Goal: Task Accomplishment & Management: Use online tool/utility

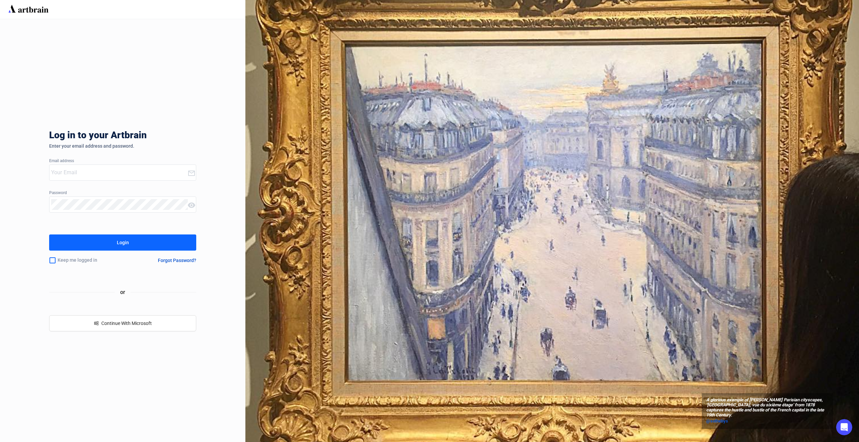
click at [106, 170] on input "email" at bounding box center [119, 172] width 136 height 11
type input "[PERSON_NAME][EMAIL_ADDRESS][PERSON_NAME][DOMAIN_NAME]"
click at [70, 259] on div "Keep me logged in" at bounding box center [89, 260] width 81 height 14
click at [53, 259] on input "checkbox" at bounding box center [52, 260] width 7 height 14
checkbox input "true"
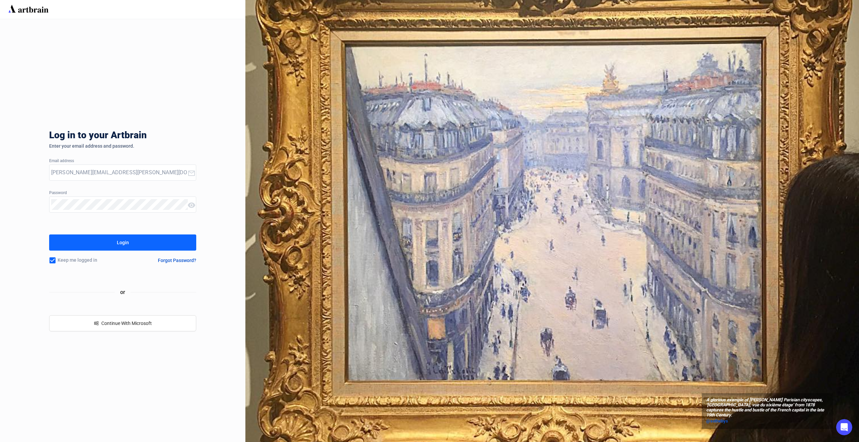
click at [120, 246] on div "Login" at bounding box center [123, 242] width 12 height 11
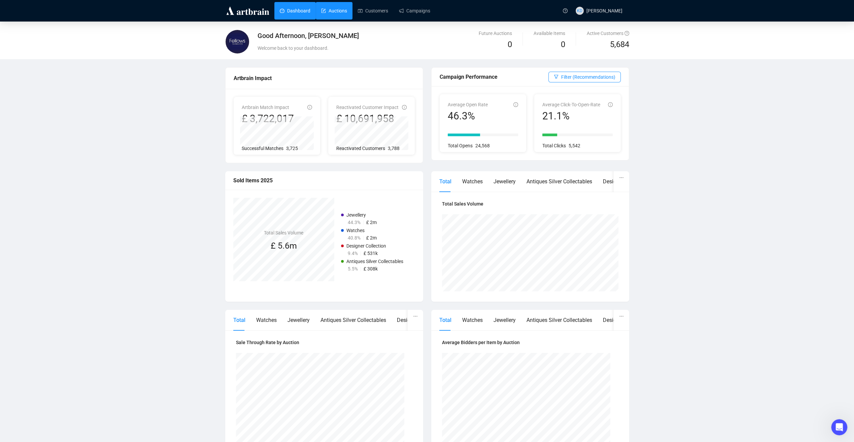
click at [335, 12] on link "Auctions" at bounding box center [334, 10] width 26 height 17
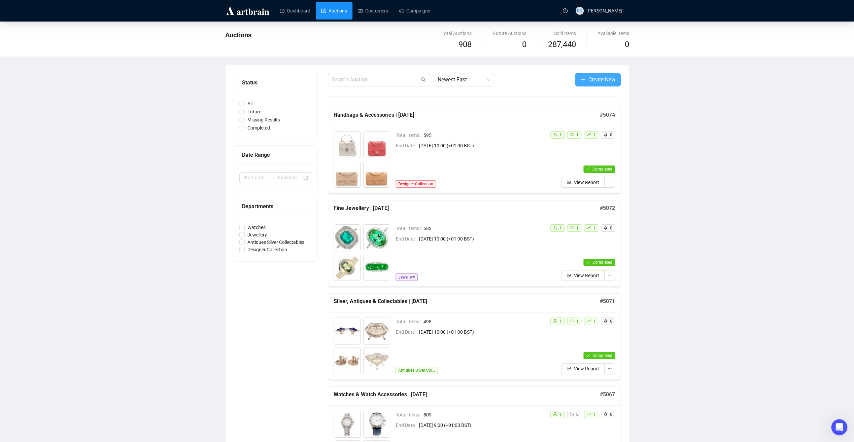
click at [595, 82] on span "Create New" at bounding box center [601, 79] width 27 height 8
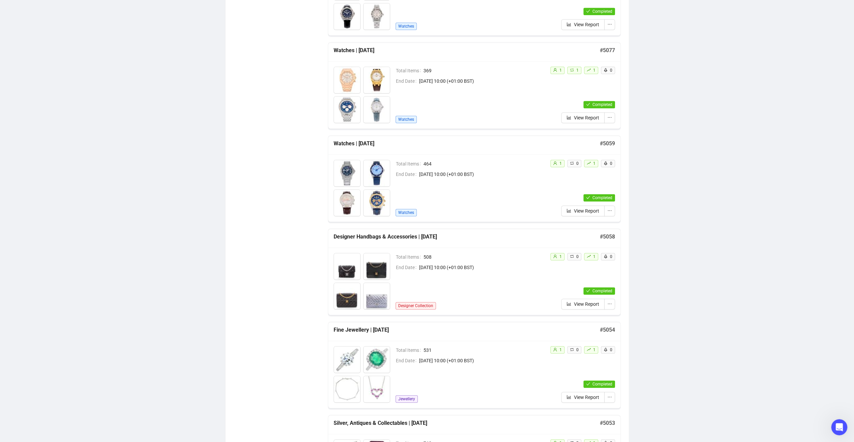
scroll to position [404, 0]
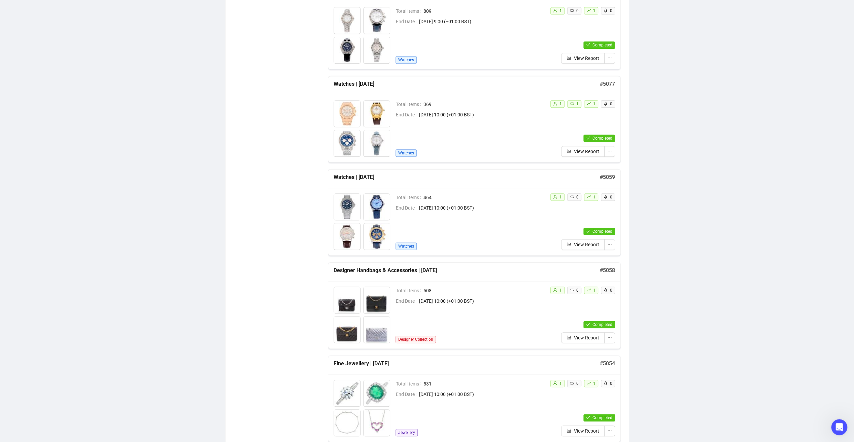
click at [347, 304] on img at bounding box center [347, 300] width 26 height 26
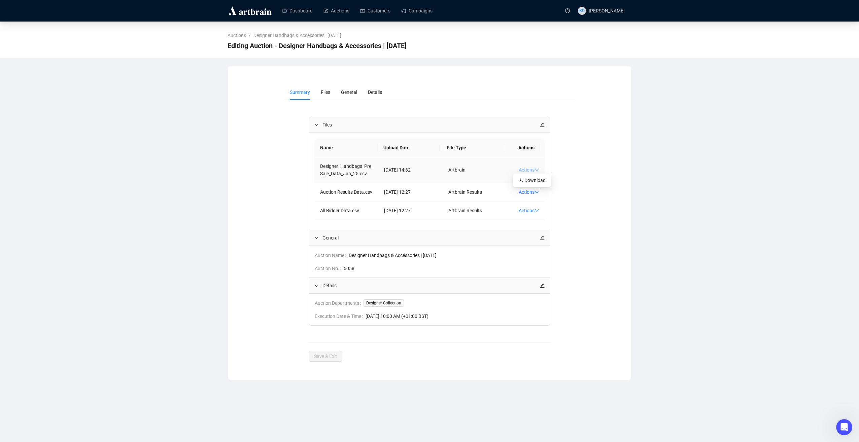
click at [522, 172] on link "Actions" at bounding box center [528, 169] width 21 height 5
click at [598, 233] on div "Summary Files General Details Files Name Upload Date File Type Actions Designer…" at bounding box center [429, 222] width 387 height 277
click at [327, 98] on li "Files" at bounding box center [325, 91] width 20 height 15
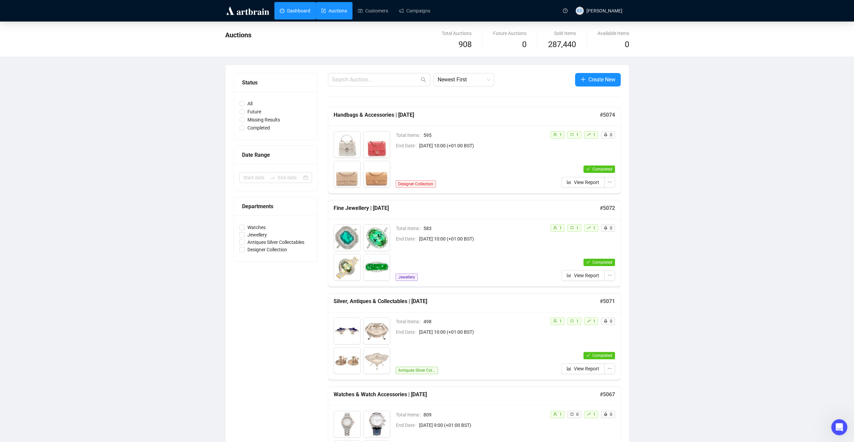
click at [309, 9] on link "Dashboard" at bounding box center [295, 10] width 31 height 17
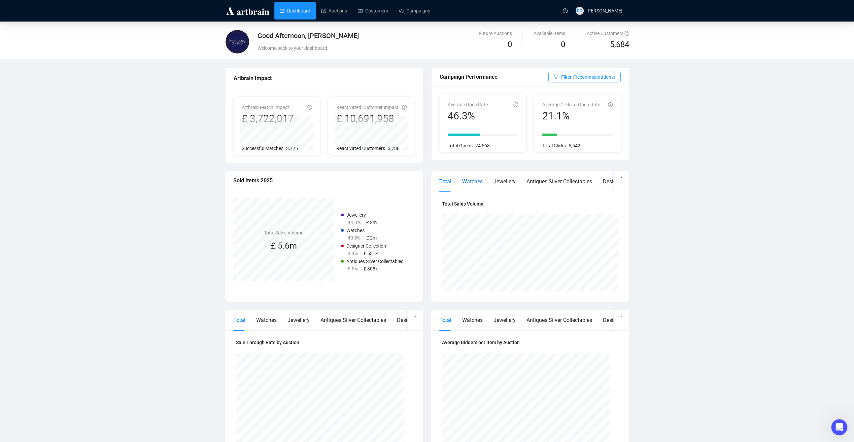
click at [471, 183] on div "Watches" at bounding box center [472, 181] width 21 height 8
click at [558, 182] on div "Antiques Silver Collectables" at bounding box center [559, 181] width 66 height 8
click at [336, 15] on link "Auctions" at bounding box center [334, 10] width 26 height 17
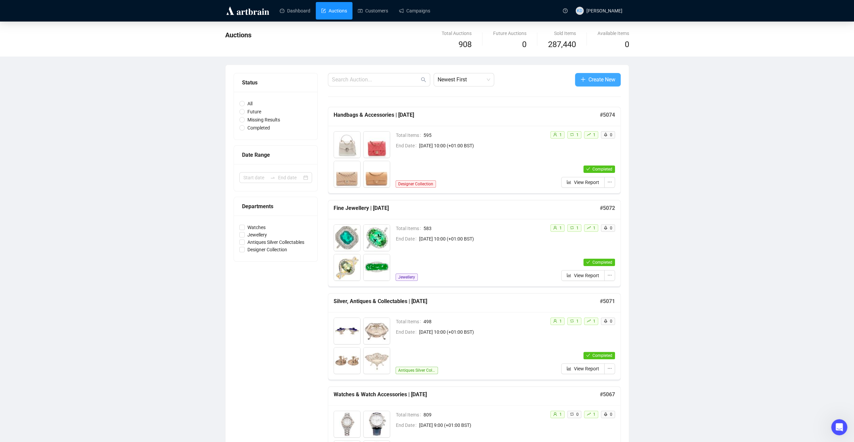
click at [601, 77] on span "Create New" at bounding box center [601, 79] width 27 height 8
